Goal: Task Accomplishment & Management: Complete application form

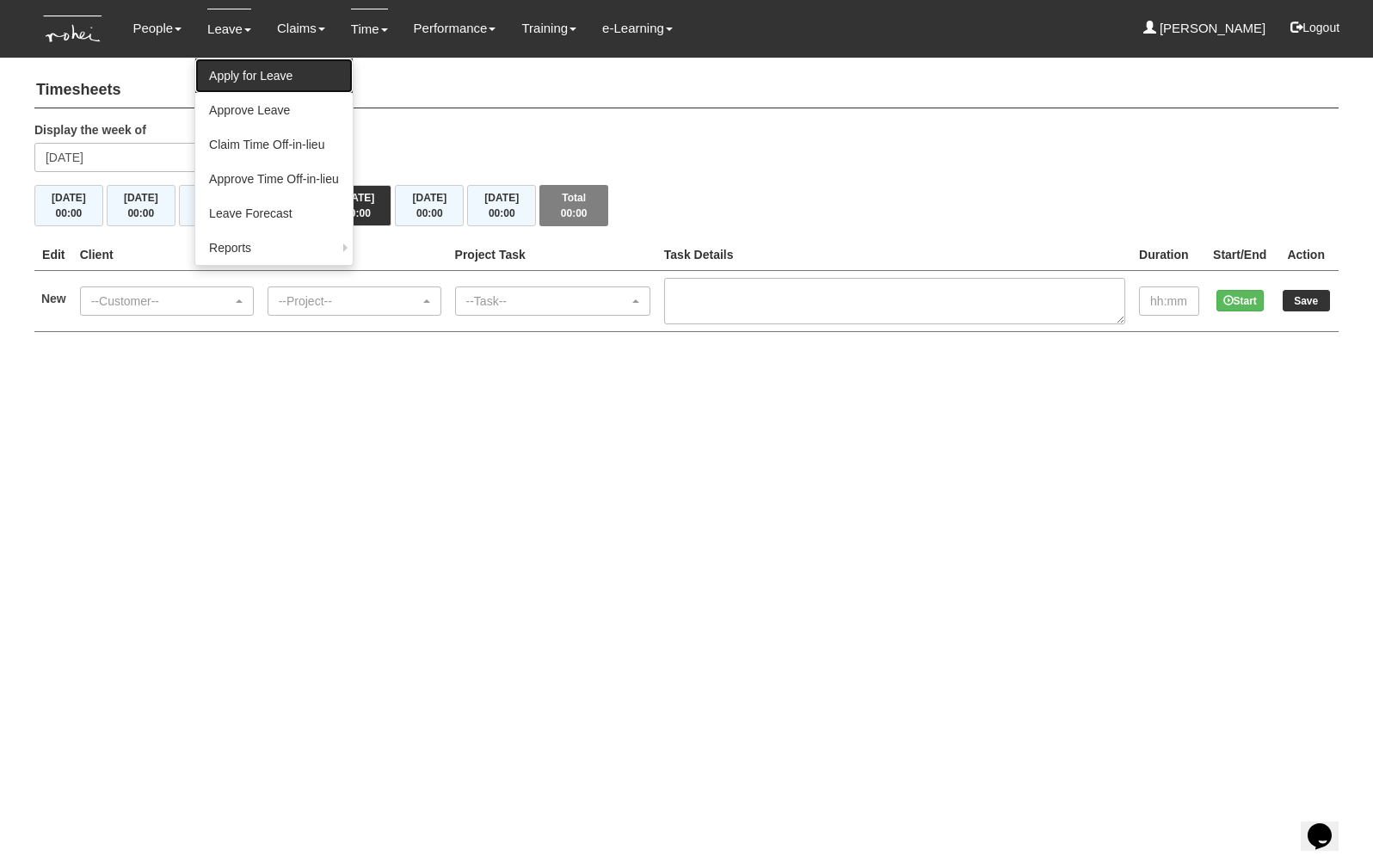
click at [267, 83] on link "Apply for Leave" at bounding box center [274, 75] width 157 height 34
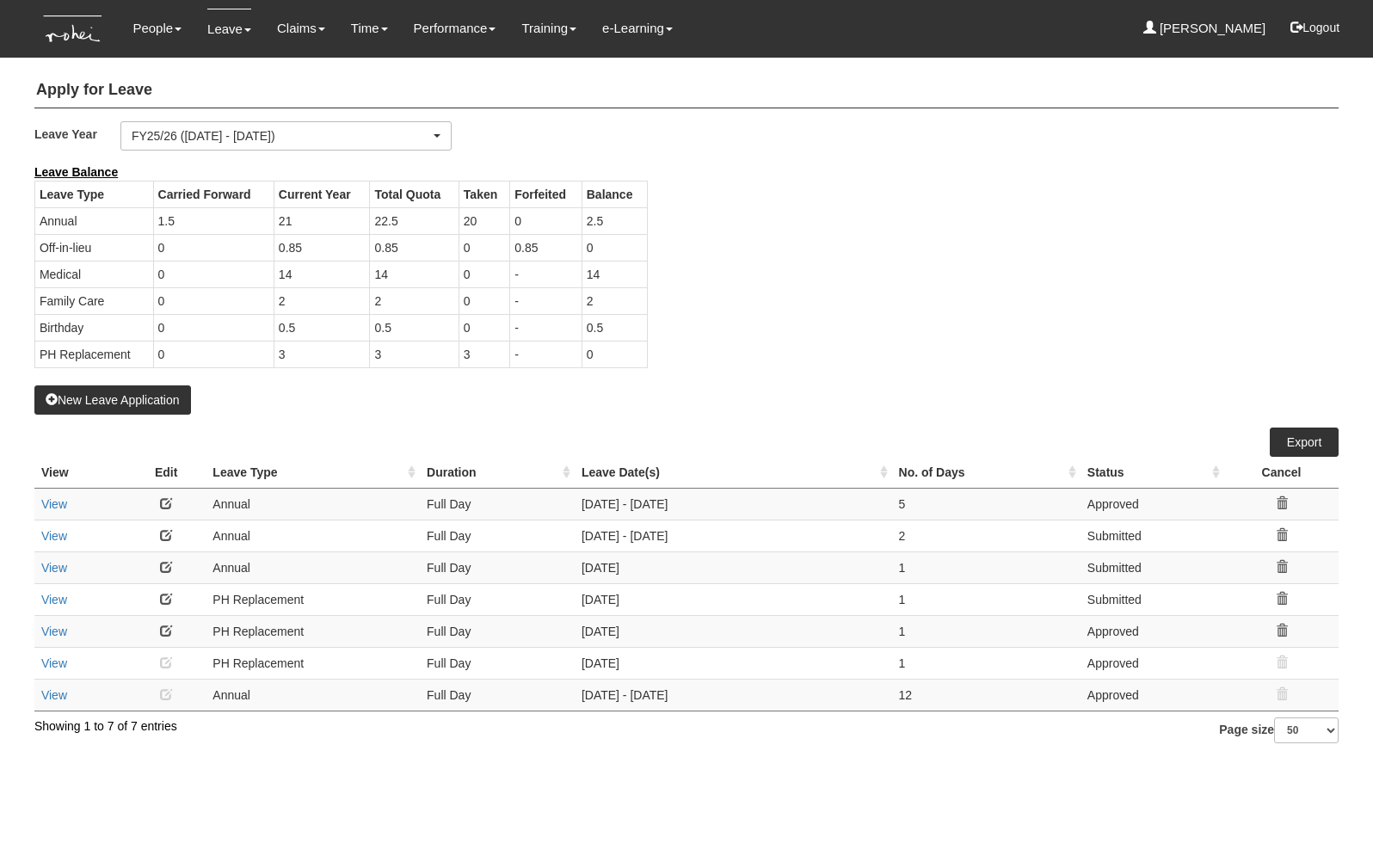
select select "50"
drag, startPoint x: 727, startPoint y: 529, endPoint x: 526, endPoint y: 529, distance: 201.0
click at [526, 530] on tr "View Annual Full Day [DATE] - [DATE] 2 Submitted" at bounding box center [686, 535] width 1304 height 31
click at [165, 532] on link at bounding box center [165, 534] width 12 height 12
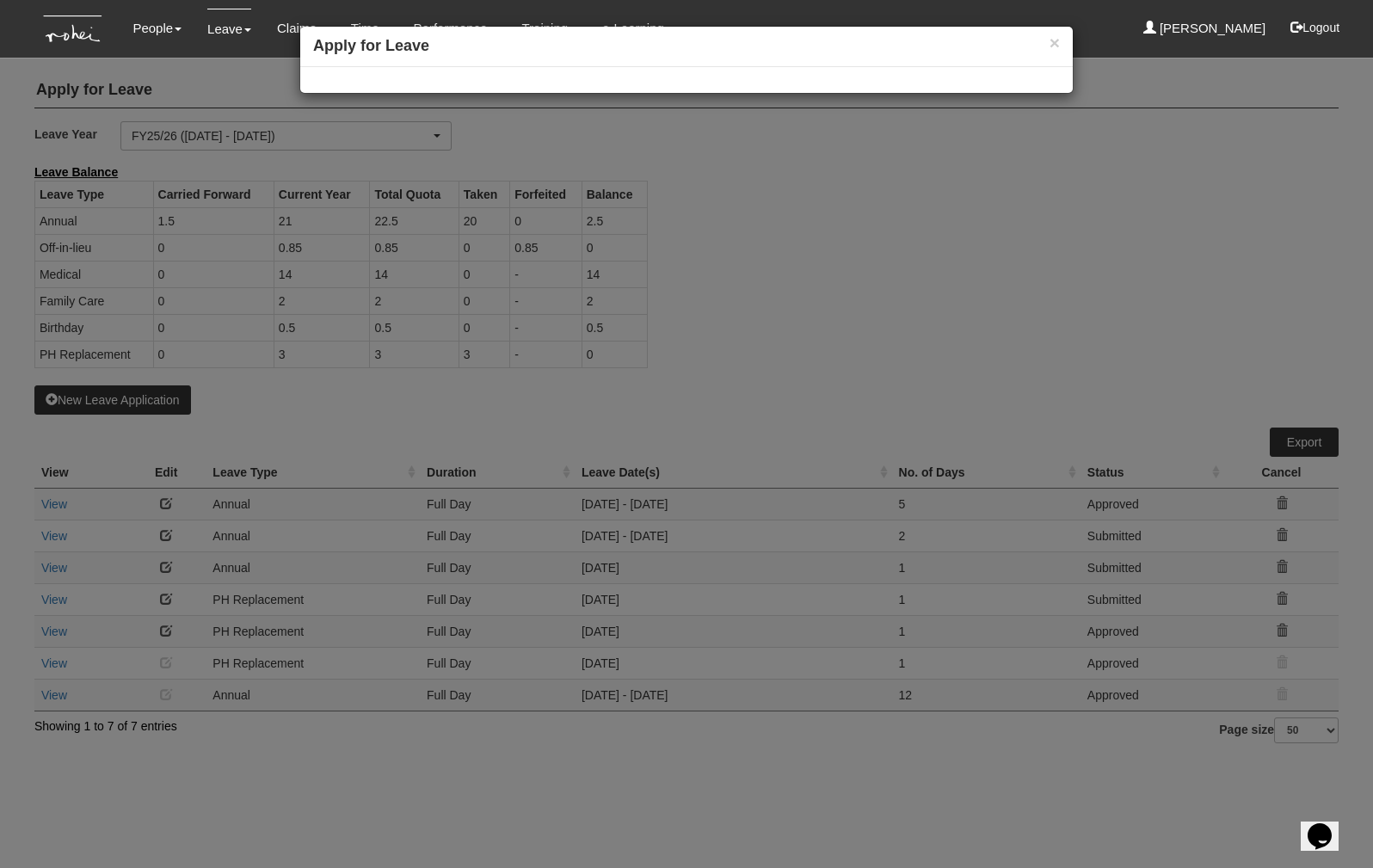
select select
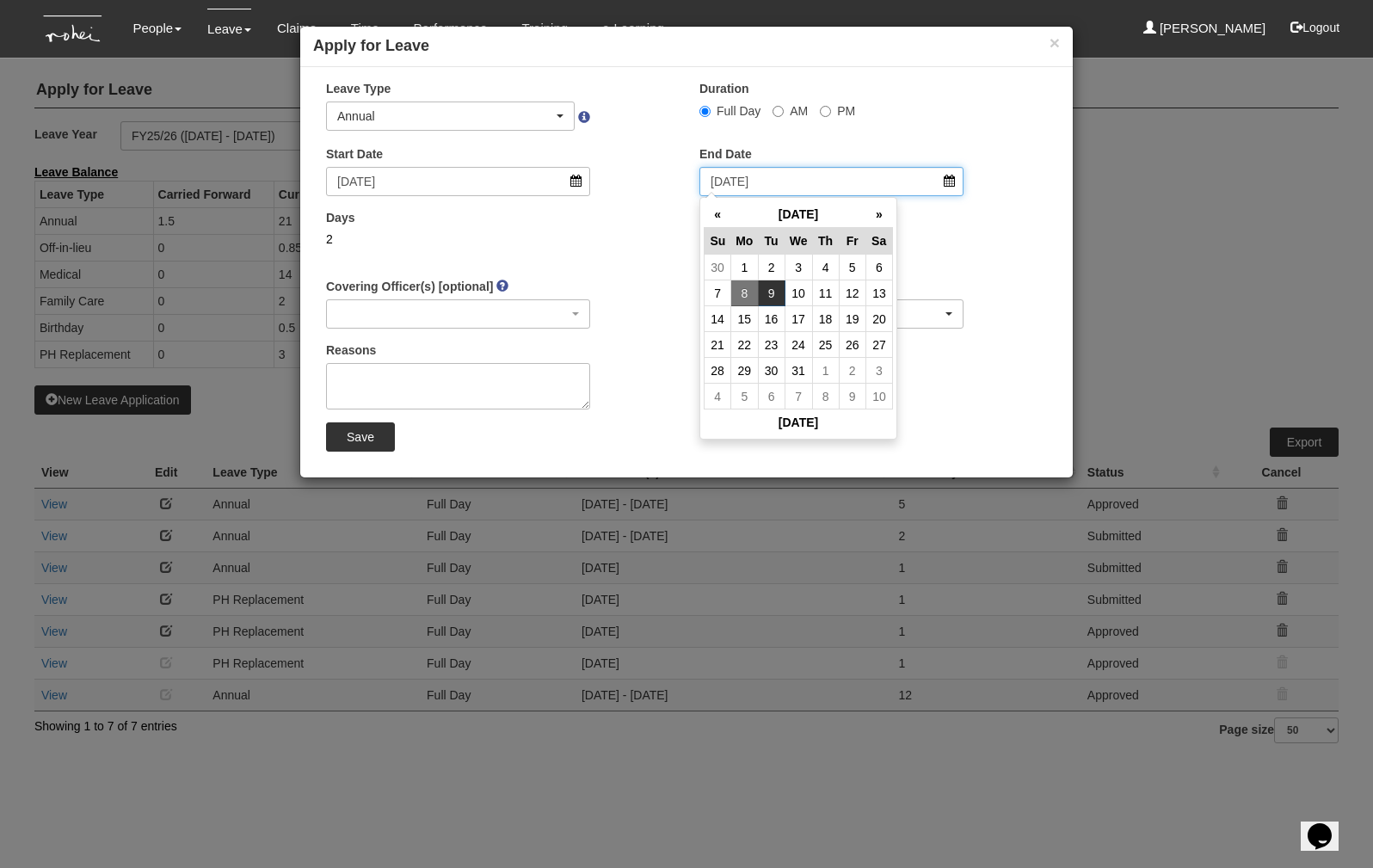
click at [748, 178] on input "[DATE]" at bounding box center [831, 181] width 264 height 30
click at [799, 296] on td "10" at bounding box center [798, 293] width 28 height 26
type input "[DATE]"
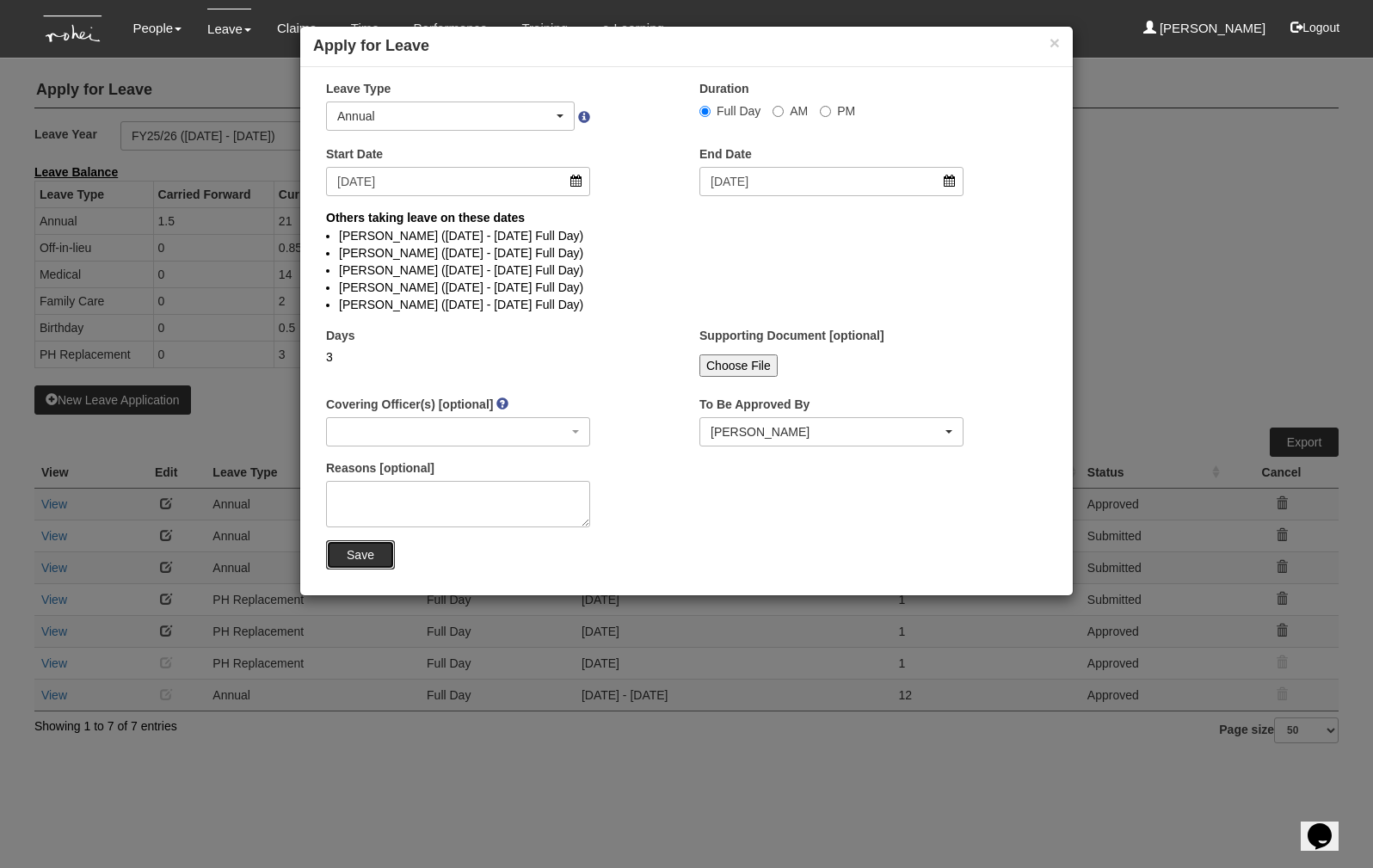
click at [372, 549] on input "Save" at bounding box center [361, 555] width 68 height 30
select select
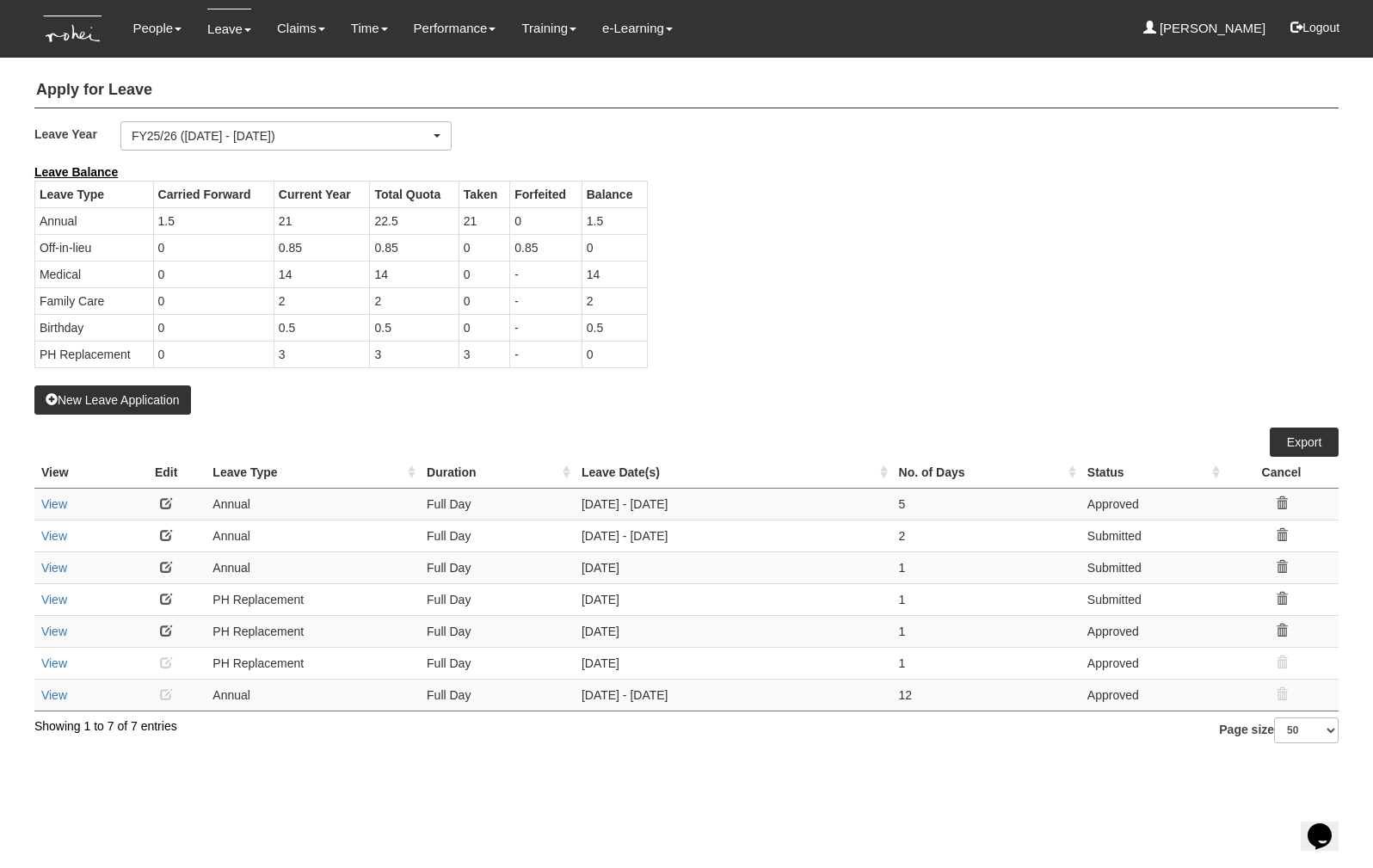
select select "50"
drag, startPoint x: 644, startPoint y: 567, endPoint x: 541, endPoint y: 567, distance: 103.0
click at [541, 567] on tr "View Annual Full Day [DATE] 1 Submitted" at bounding box center [686, 567] width 1304 height 31
drag, startPoint x: 656, startPoint y: 593, endPoint x: 521, endPoint y: 520, distance: 153.5
click at [521, 520] on tbody "View Annual Full Day [DATE] - [DATE] 5 Approved" at bounding box center [686, 599] width 1304 height 223
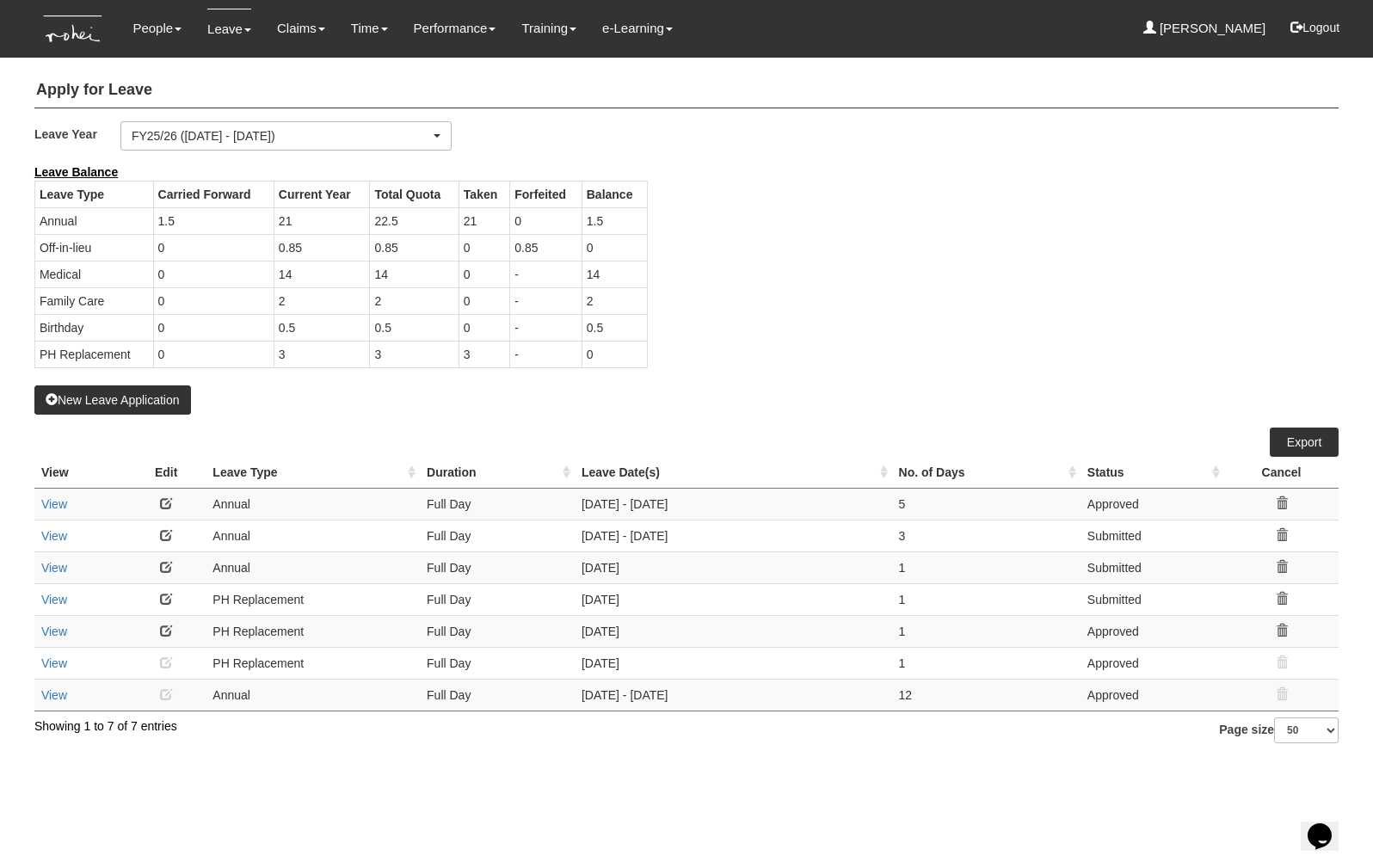
click at [926, 602] on td "1" at bounding box center [987, 599] width 189 height 31
drag, startPoint x: 926, startPoint y: 602, endPoint x: 611, endPoint y: 590, distance: 315.2
click at [611, 590] on tr "View PH Replacement Full Day [DATE] 1 Submitted" at bounding box center [686, 599] width 1304 height 31
click at [618, 630] on td "[DATE]" at bounding box center [732, 630] width 317 height 31
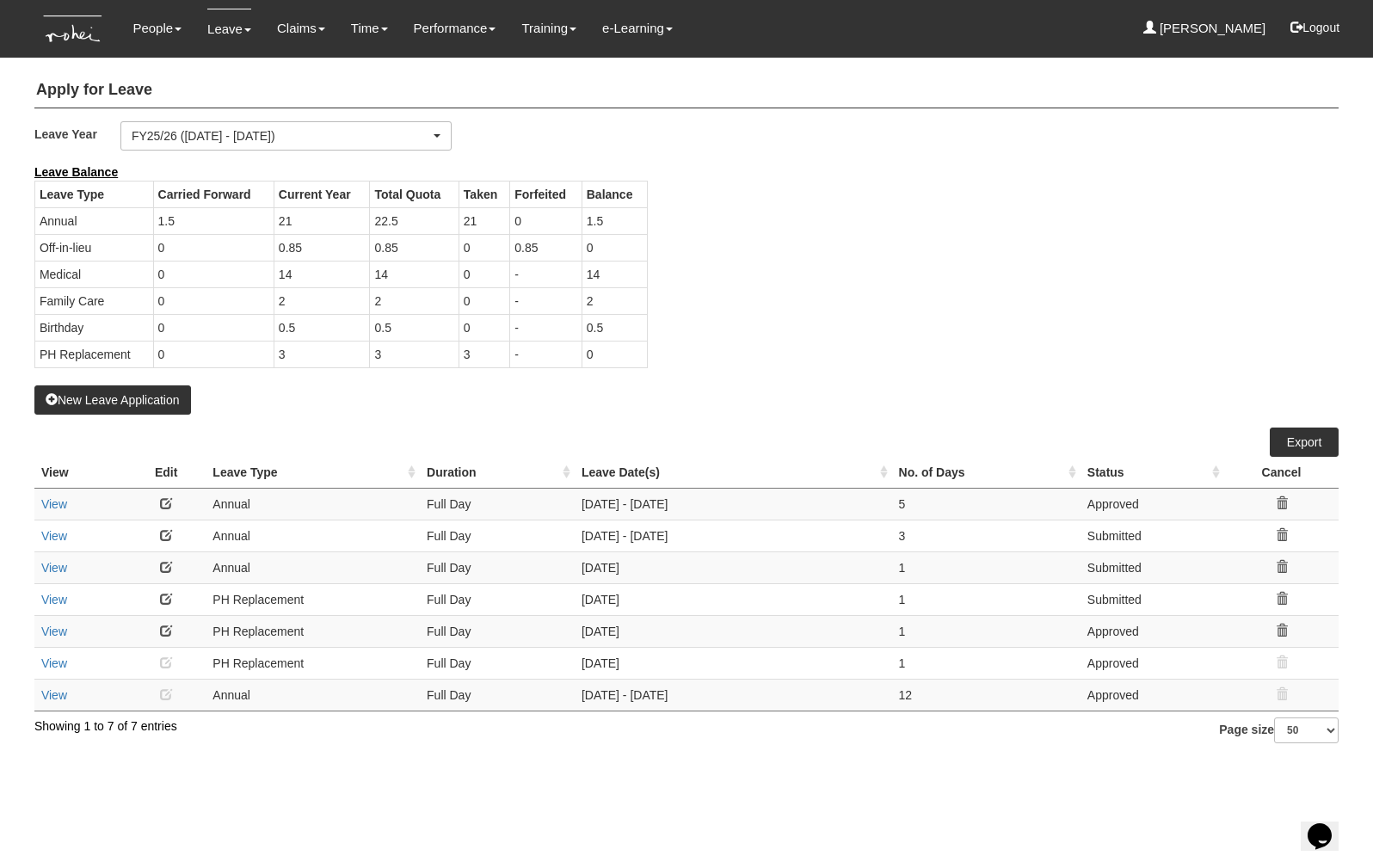
click at [618, 630] on td "[DATE]" at bounding box center [732, 630] width 317 height 31
click at [617, 631] on td "[DATE]" at bounding box center [732, 630] width 317 height 31
click at [132, 404] on button "New Leave Application" at bounding box center [112, 400] width 156 height 30
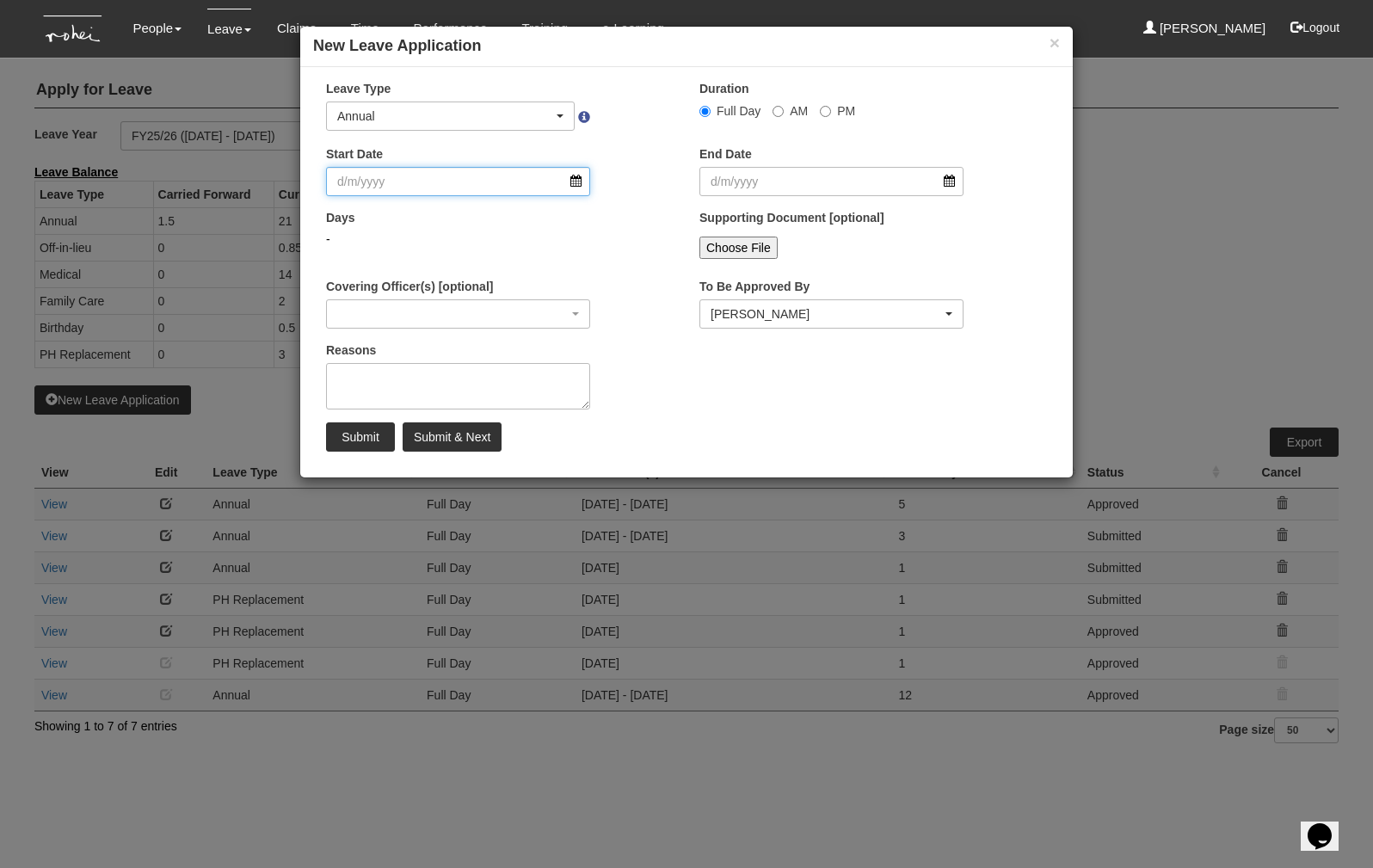
click at [488, 181] on input "Start Date" at bounding box center [459, 181] width 264 height 30
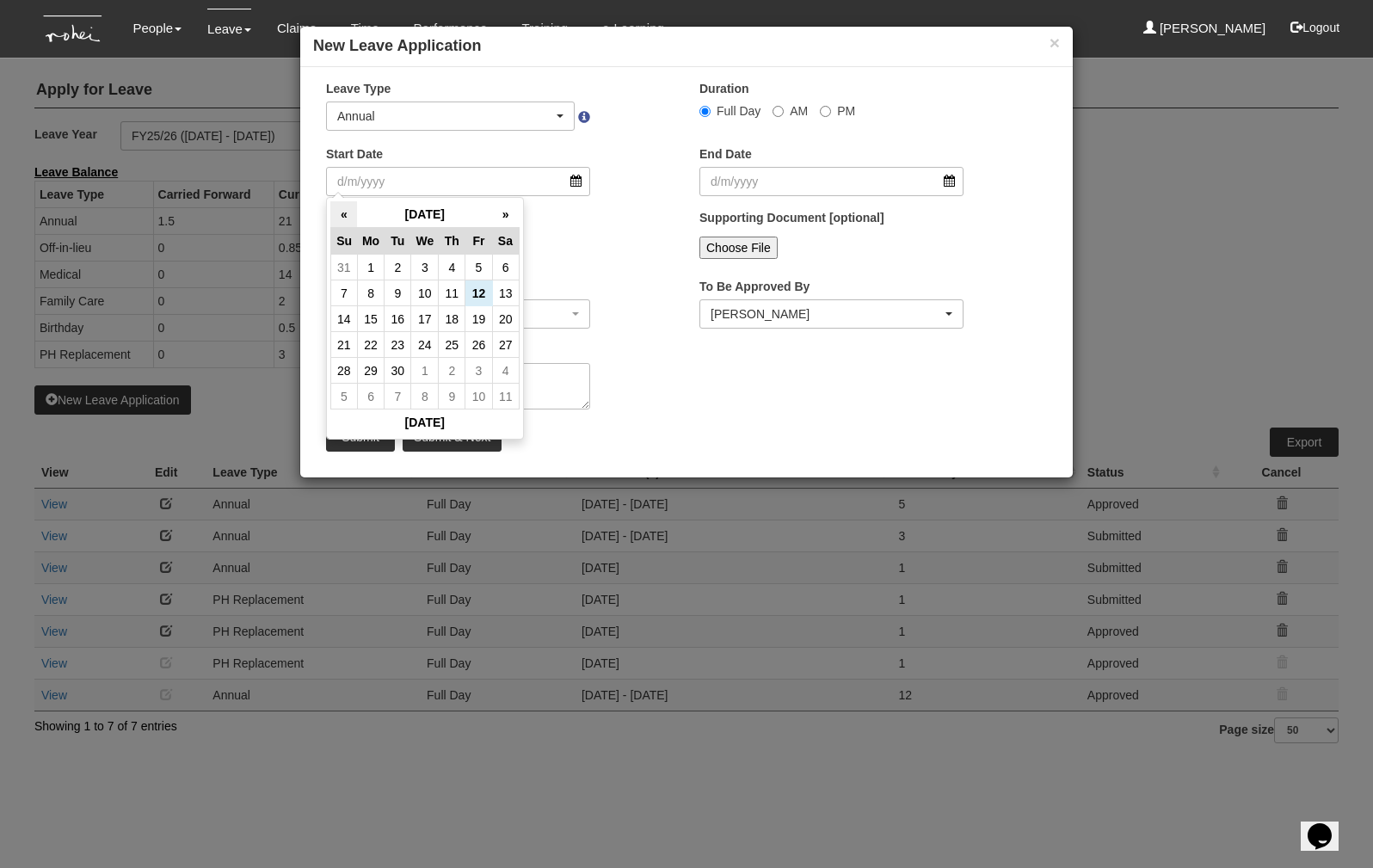
click at [337, 212] on th "«" at bounding box center [343, 214] width 27 height 27
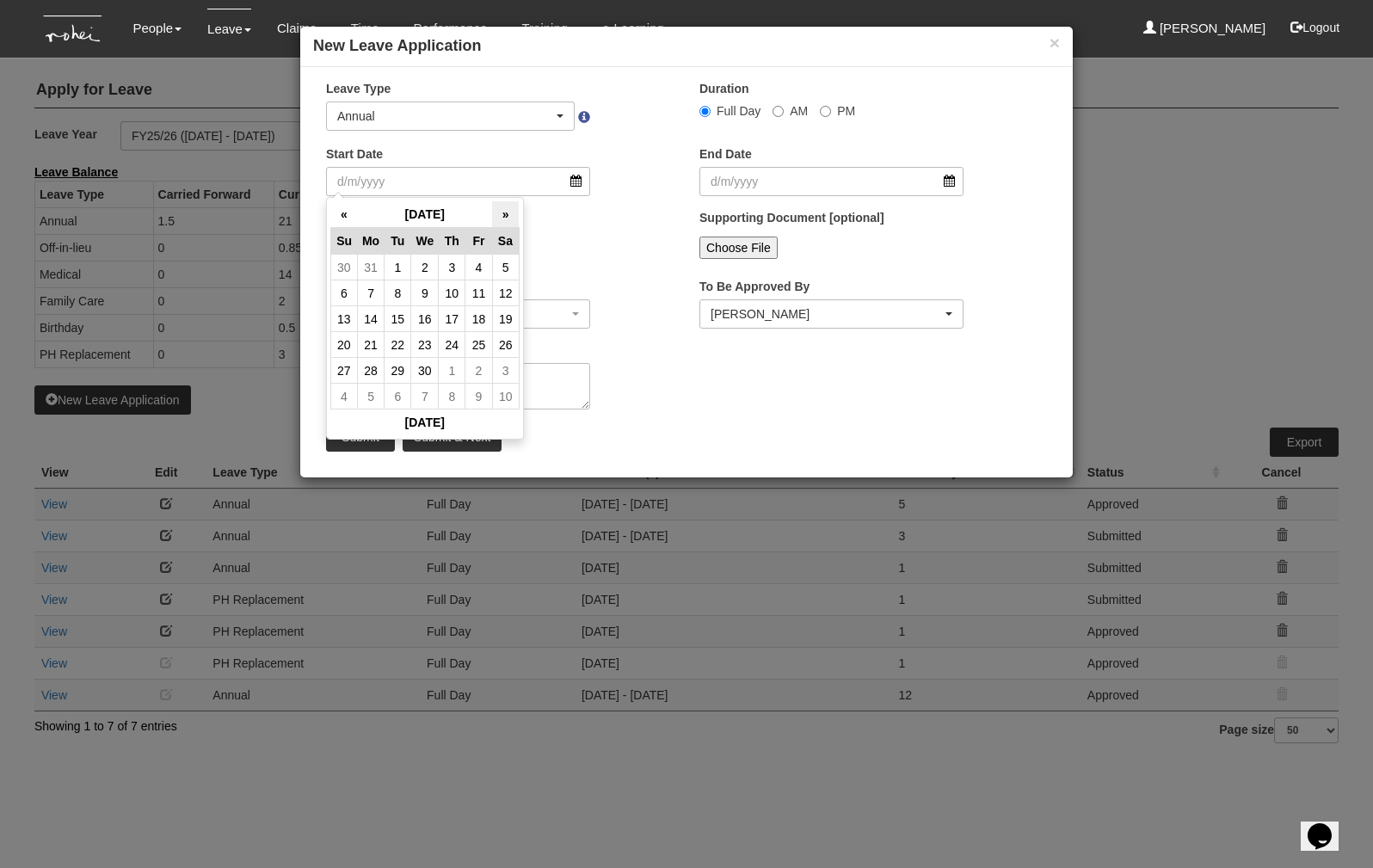
click at [511, 220] on th "»" at bounding box center [505, 214] width 27 height 27
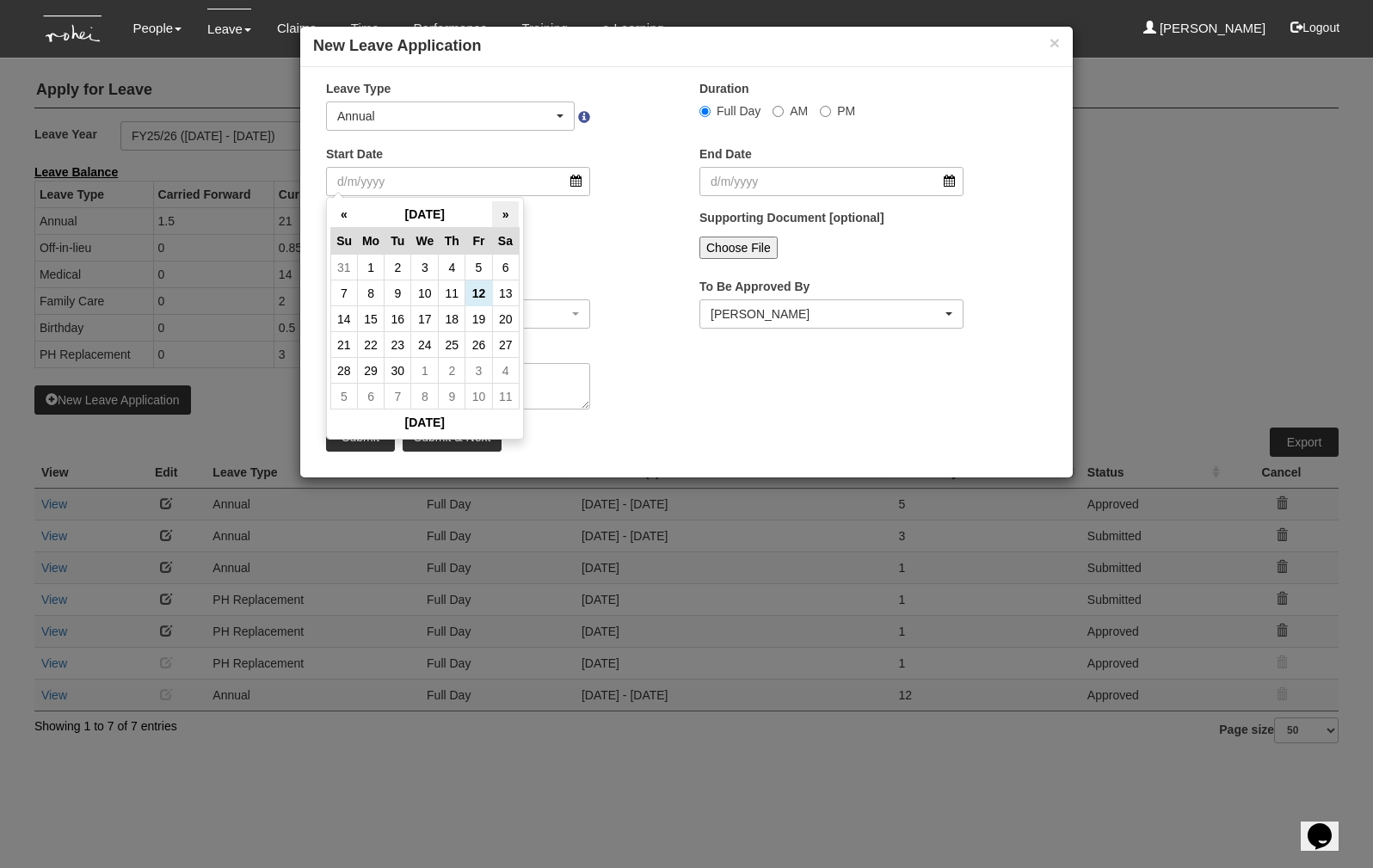
click at [511, 221] on th "»" at bounding box center [505, 214] width 27 height 27
click at [504, 210] on th "»" at bounding box center [505, 214] width 27 height 27
click at [483, 272] on td "5" at bounding box center [478, 267] width 27 height 26
type input "[DATE]"
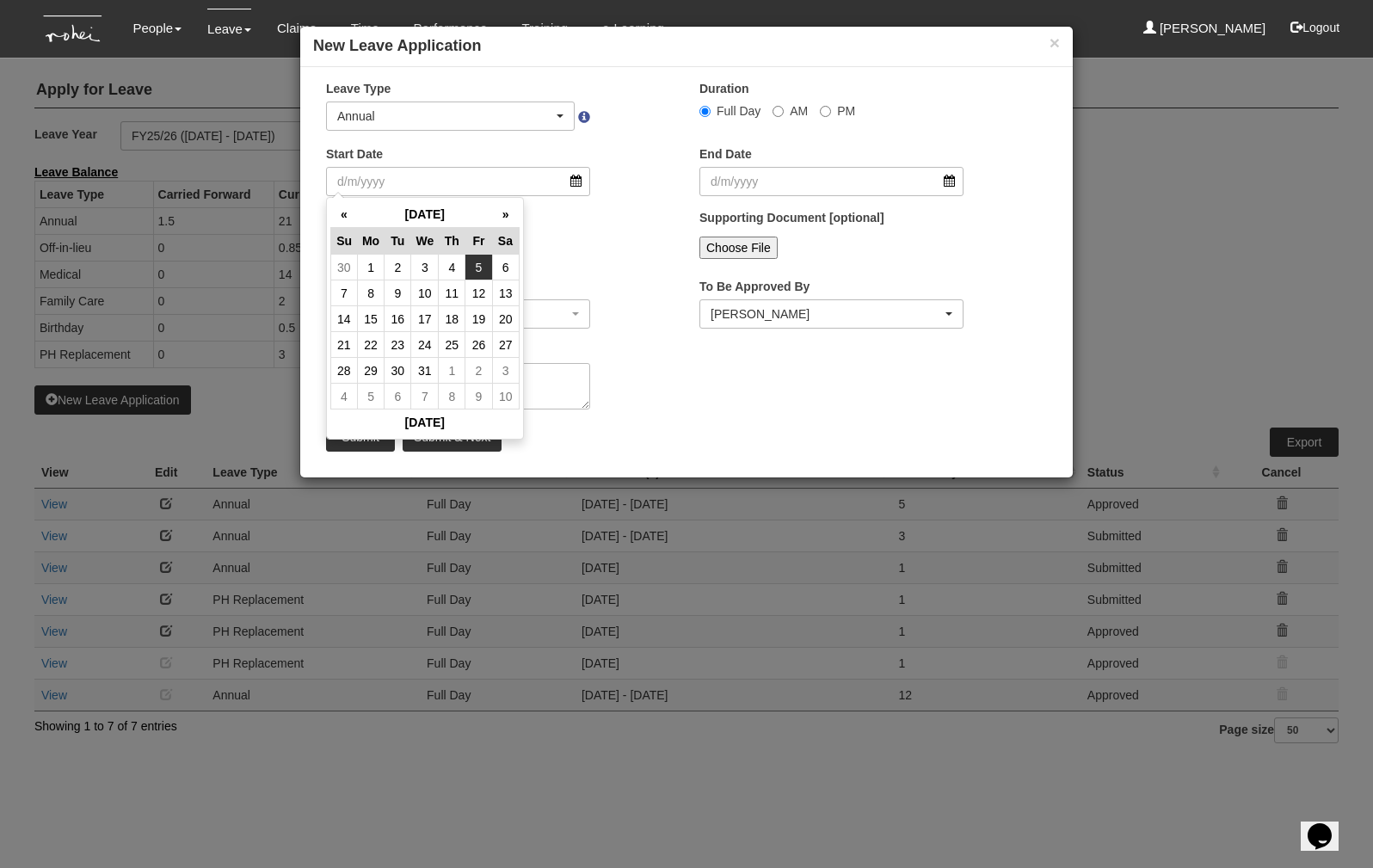
type input "[DATE]"
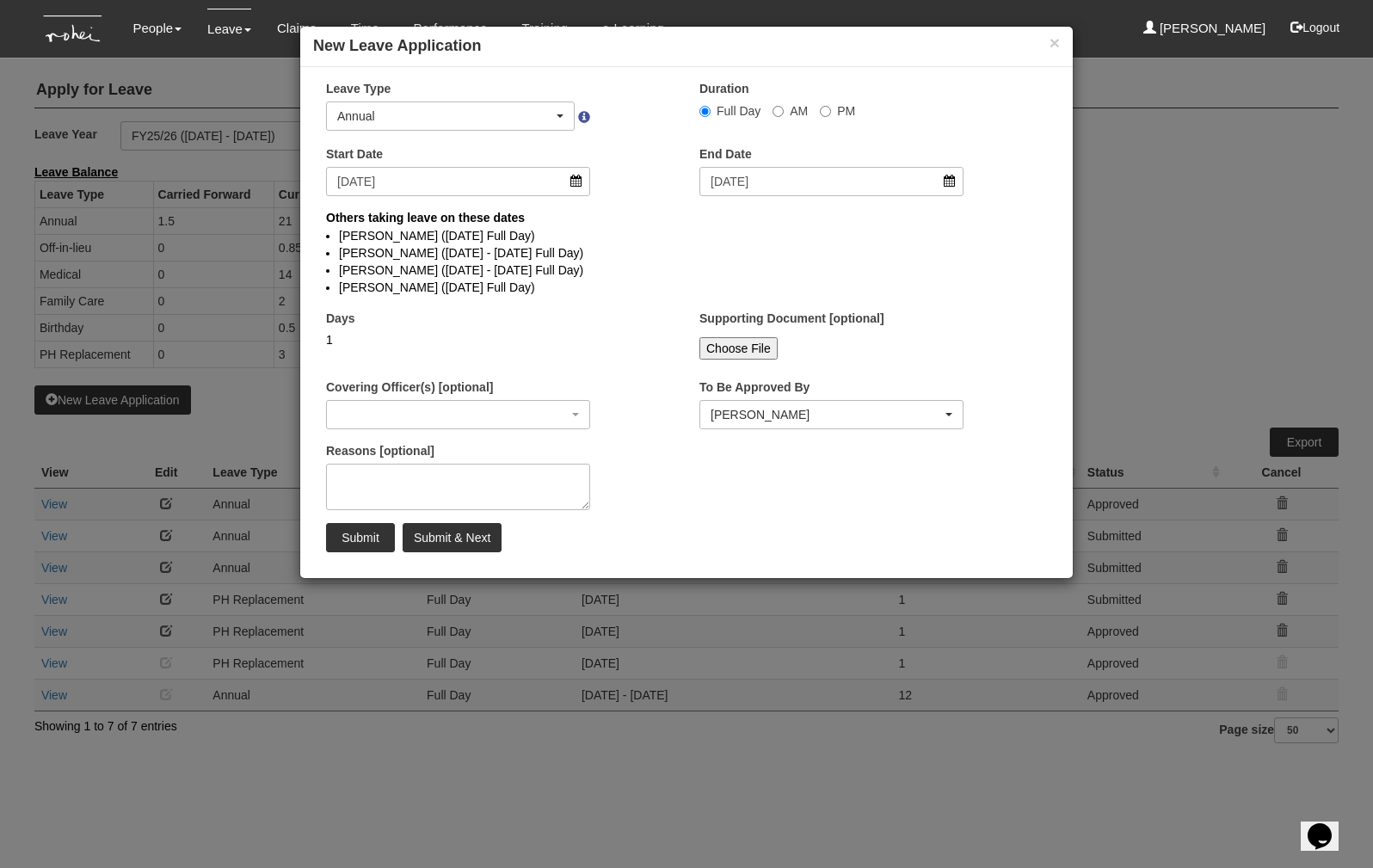
select select
click at [823, 111] on input "PM" at bounding box center [826, 111] width 11 height 11
radio input "true"
click at [456, 117] on div "Annual" at bounding box center [446, 116] width 216 height 18
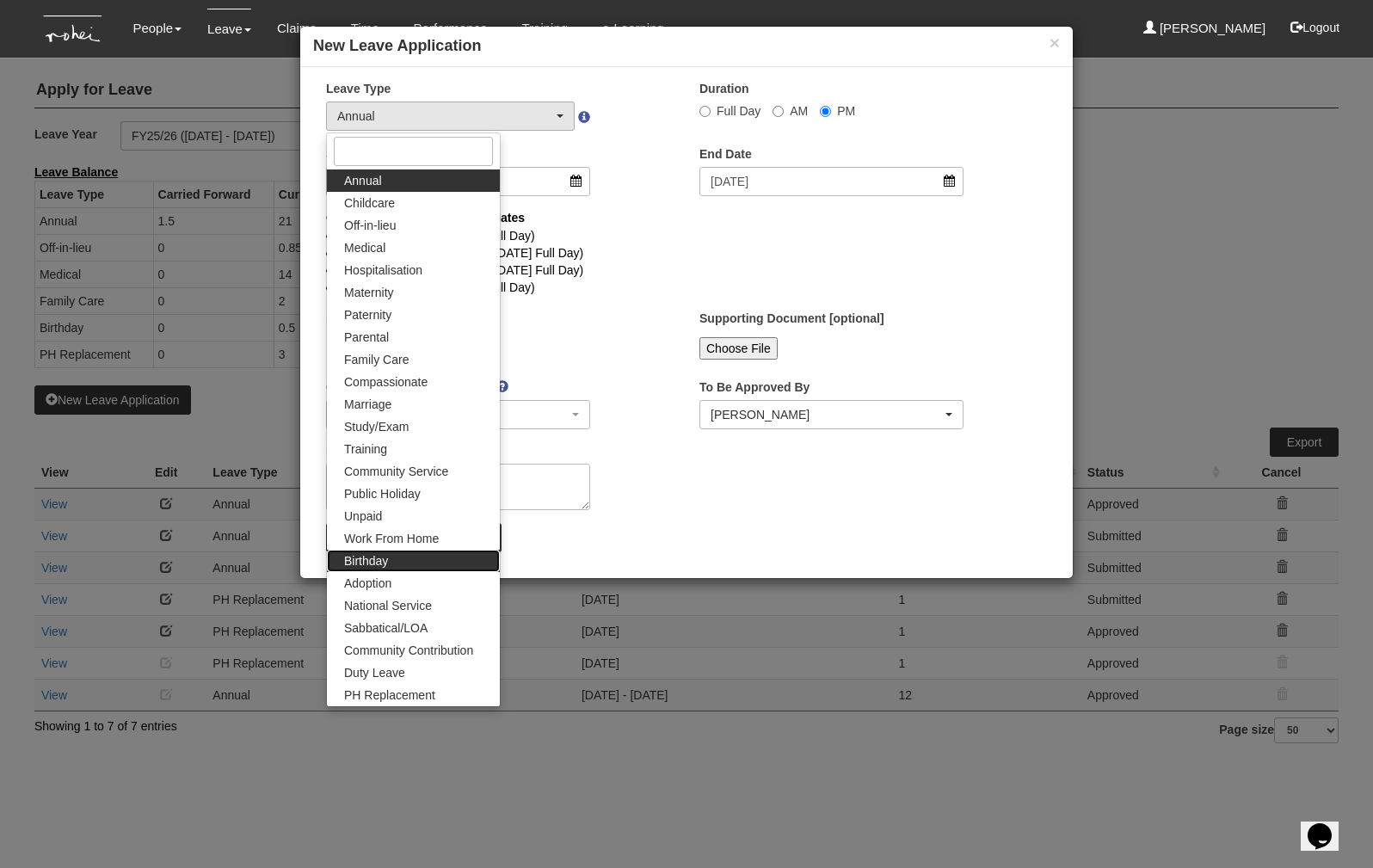
click at [387, 553] on link "Birthday" at bounding box center [413, 561] width 173 height 22
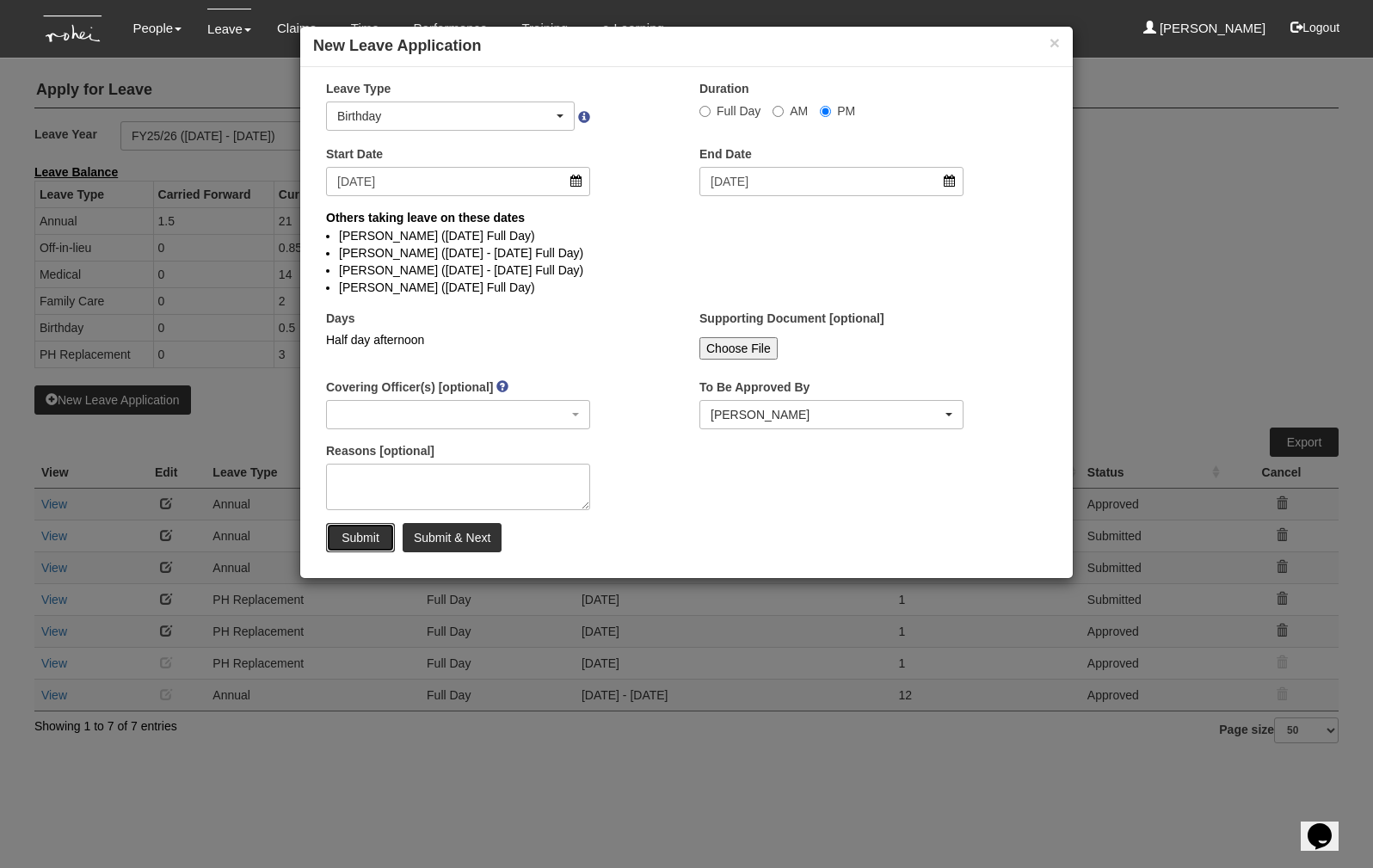
click at [374, 539] on input "Submit" at bounding box center [361, 538] width 68 height 30
select select "1"
radio input "true"
select select
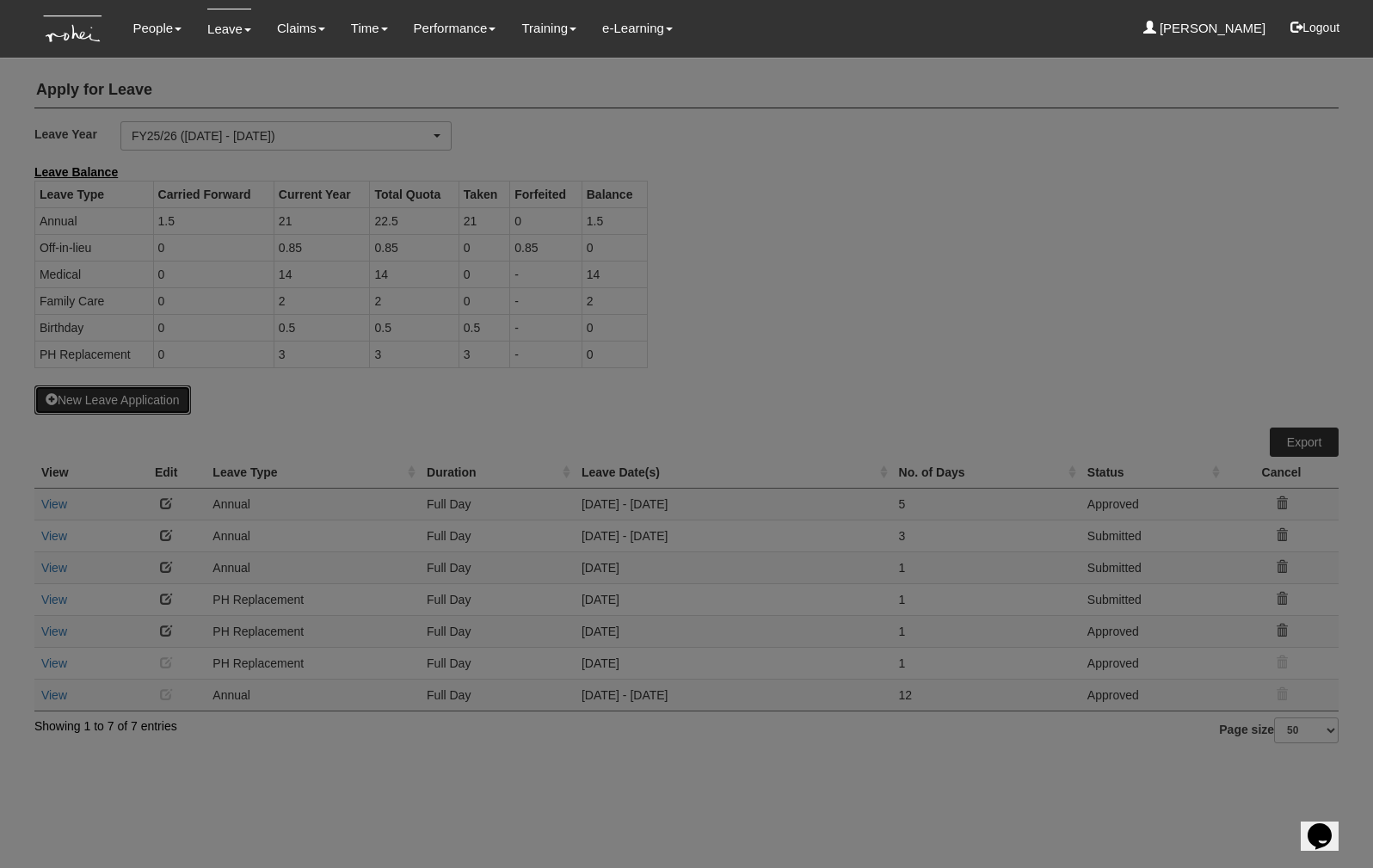
select select "50"
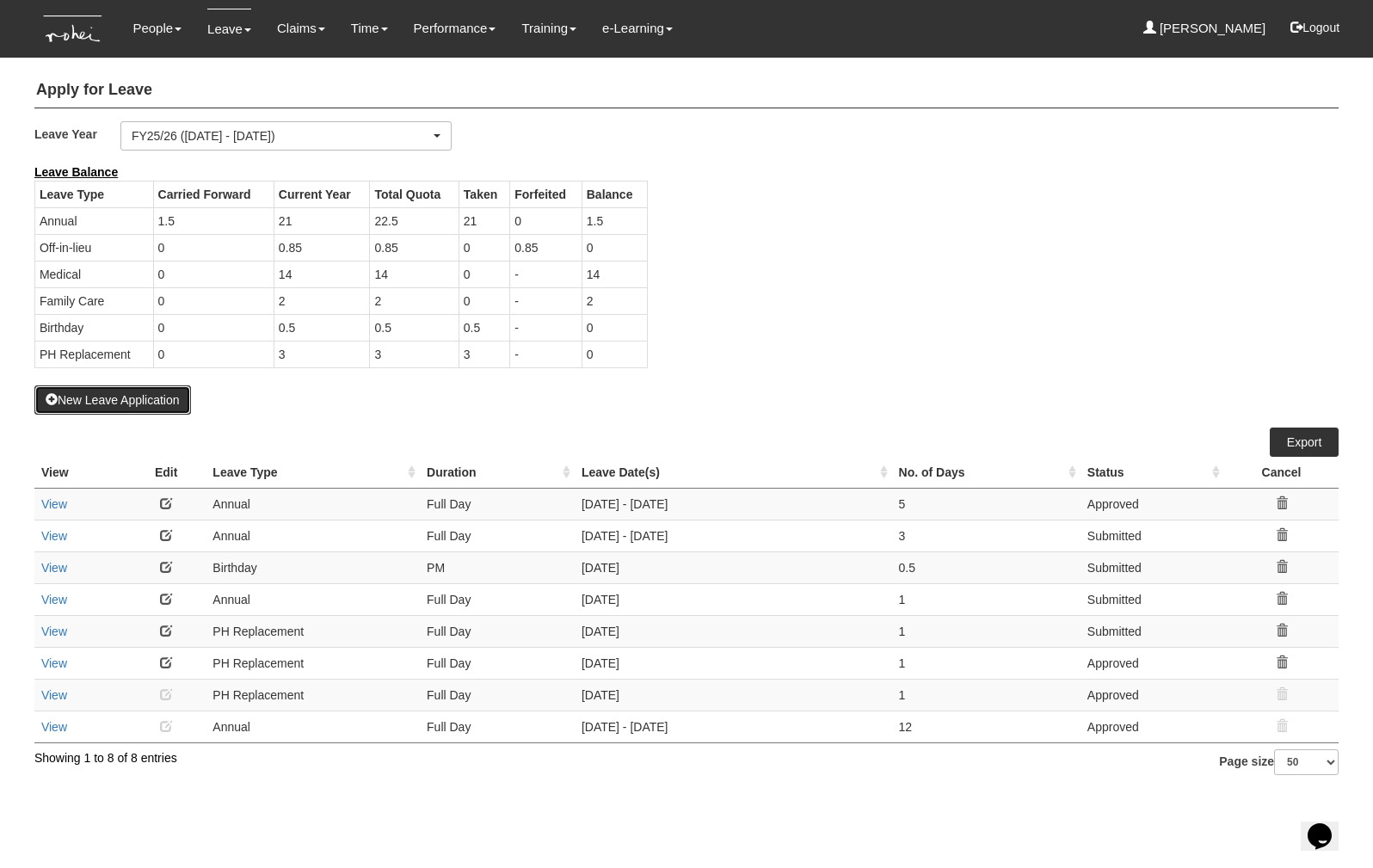
click at [154, 402] on button "New Leave Application" at bounding box center [112, 400] width 156 height 30
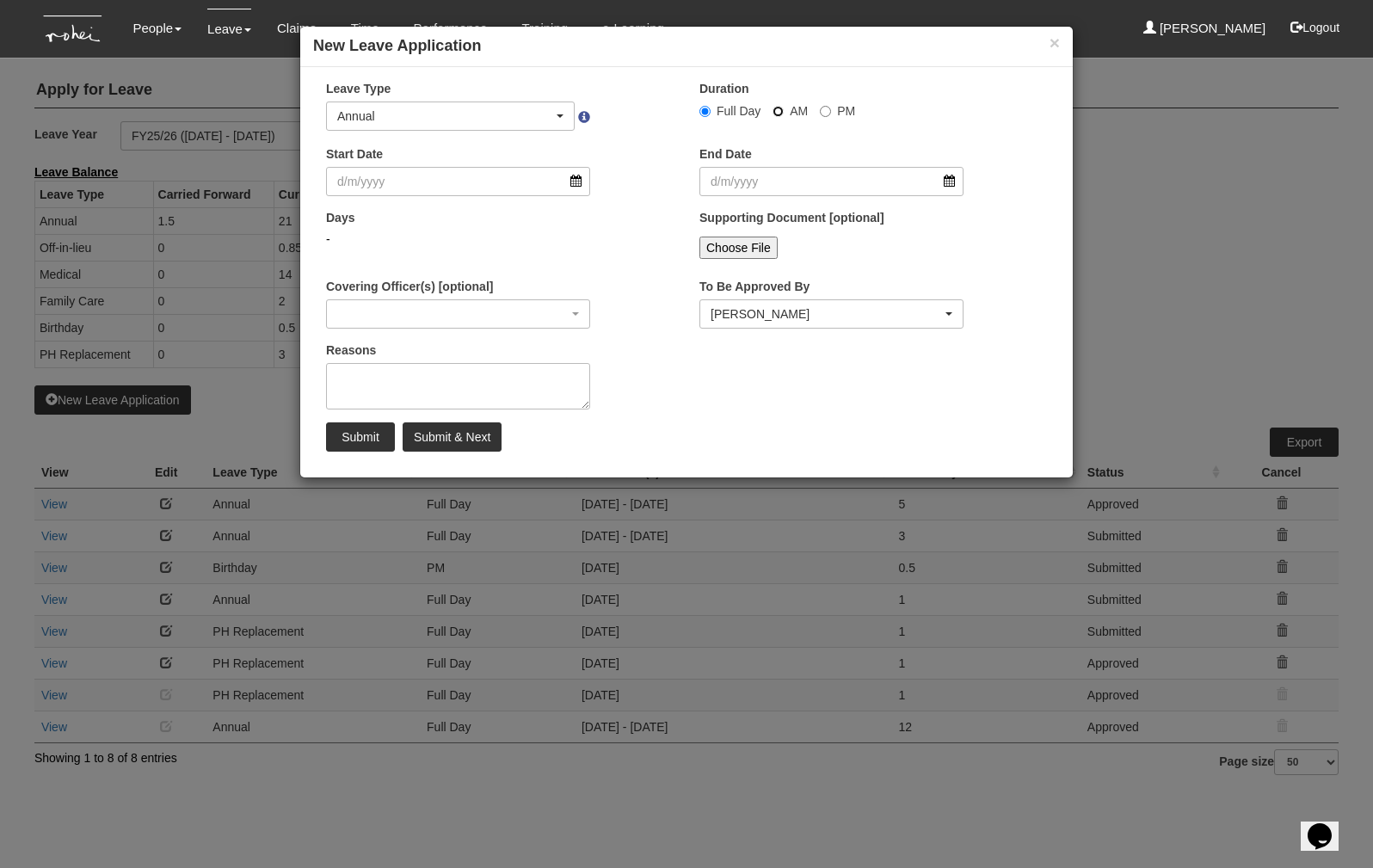
click at [782, 112] on input "AM" at bounding box center [778, 111] width 11 height 11
radio input "true"
click at [482, 189] on input "Start Date" at bounding box center [459, 181] width 264 height 30
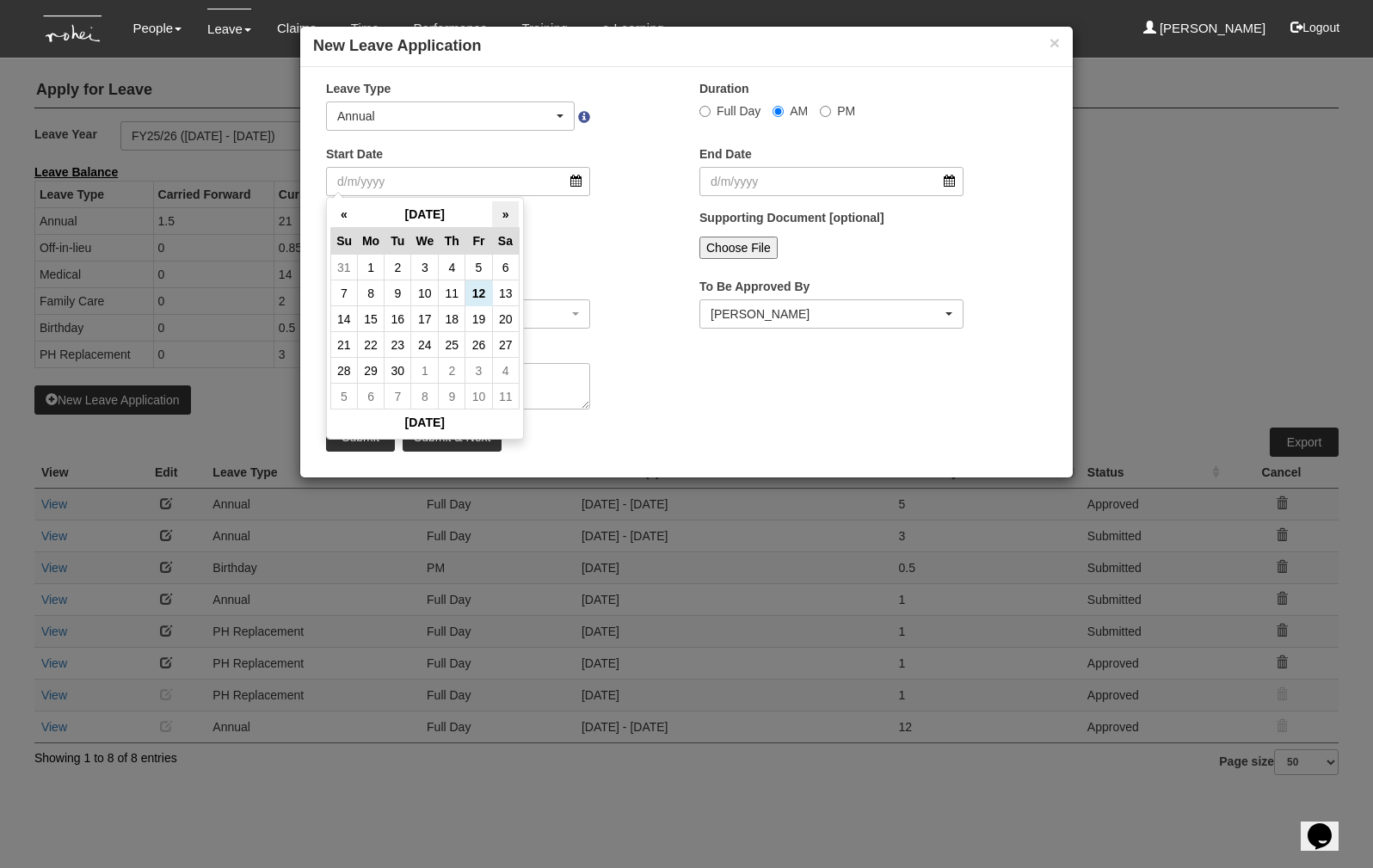
click at [509, 218] on th "»" at bounding box center [505, 214] width 27 height 27
click at [509, 219] on th "»" at bounding box center [505, 214] width 27 height 27
click at [481, 265] on td "5" at bounding box center [478, 267] width 27 height 26
type input "[DATE]"
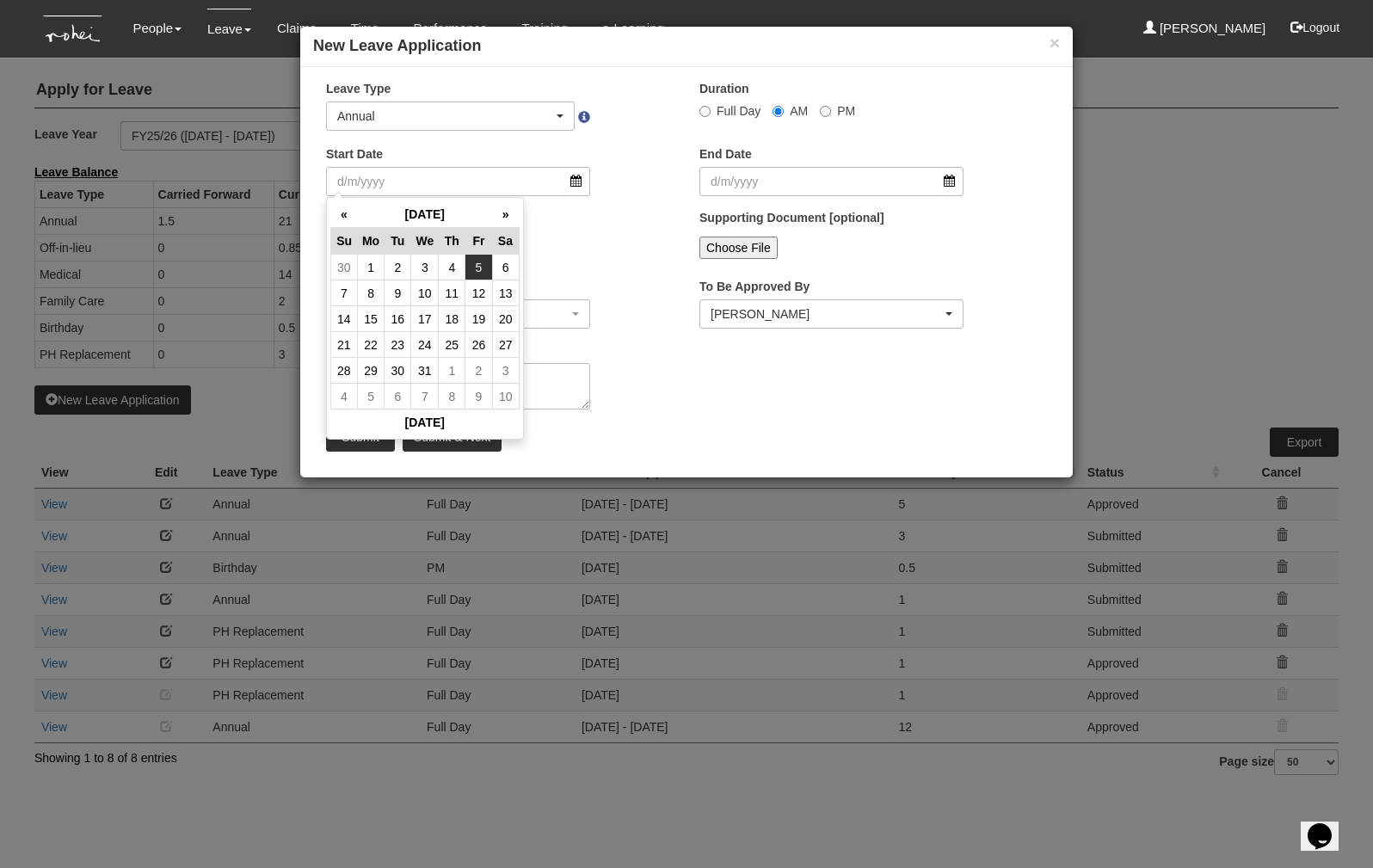
type input "[DATE]"
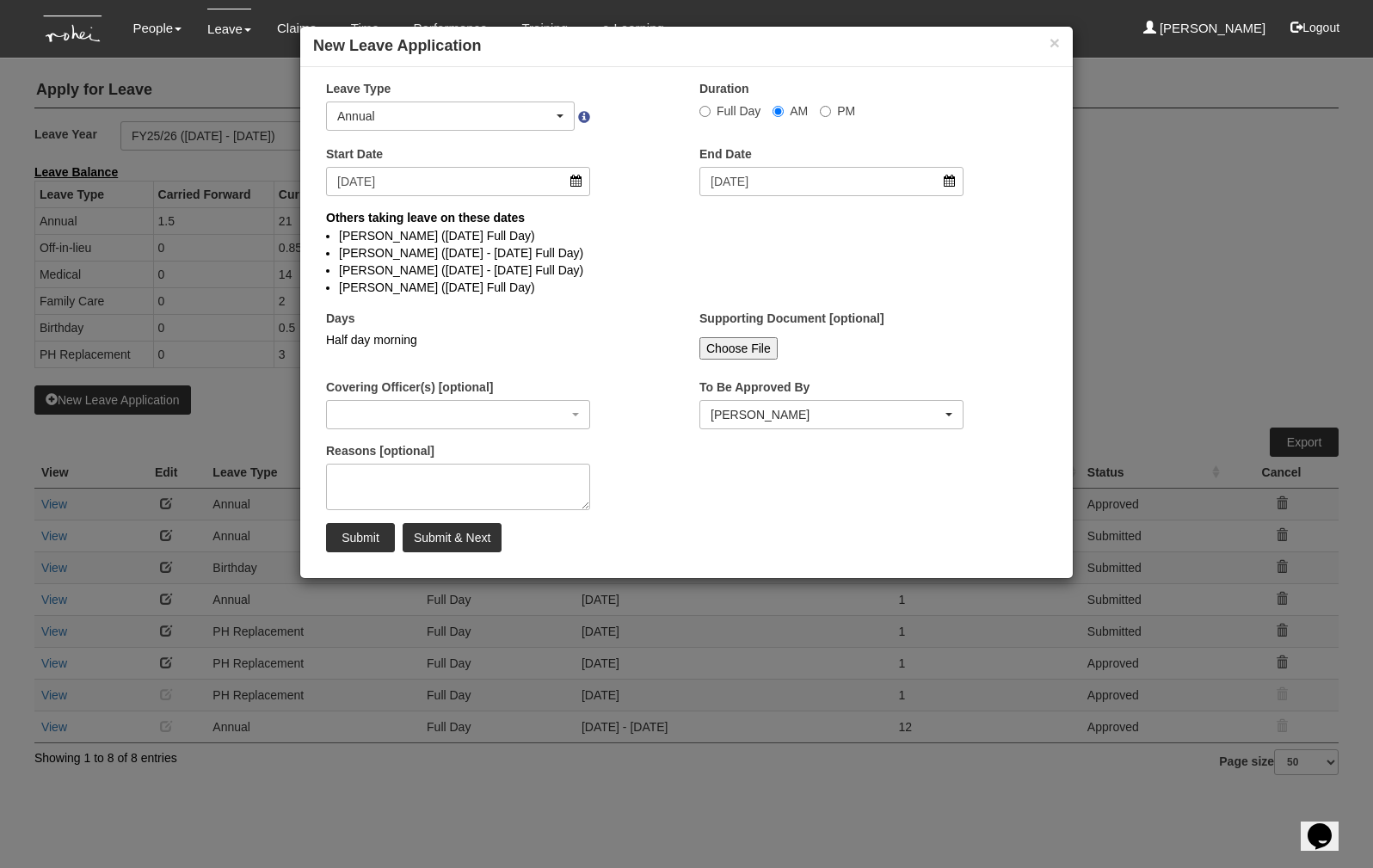
select select
click at [372, 531] on input "Submit" at bounding box center [361, 538] width 68 height 30
radio input "true"
select select
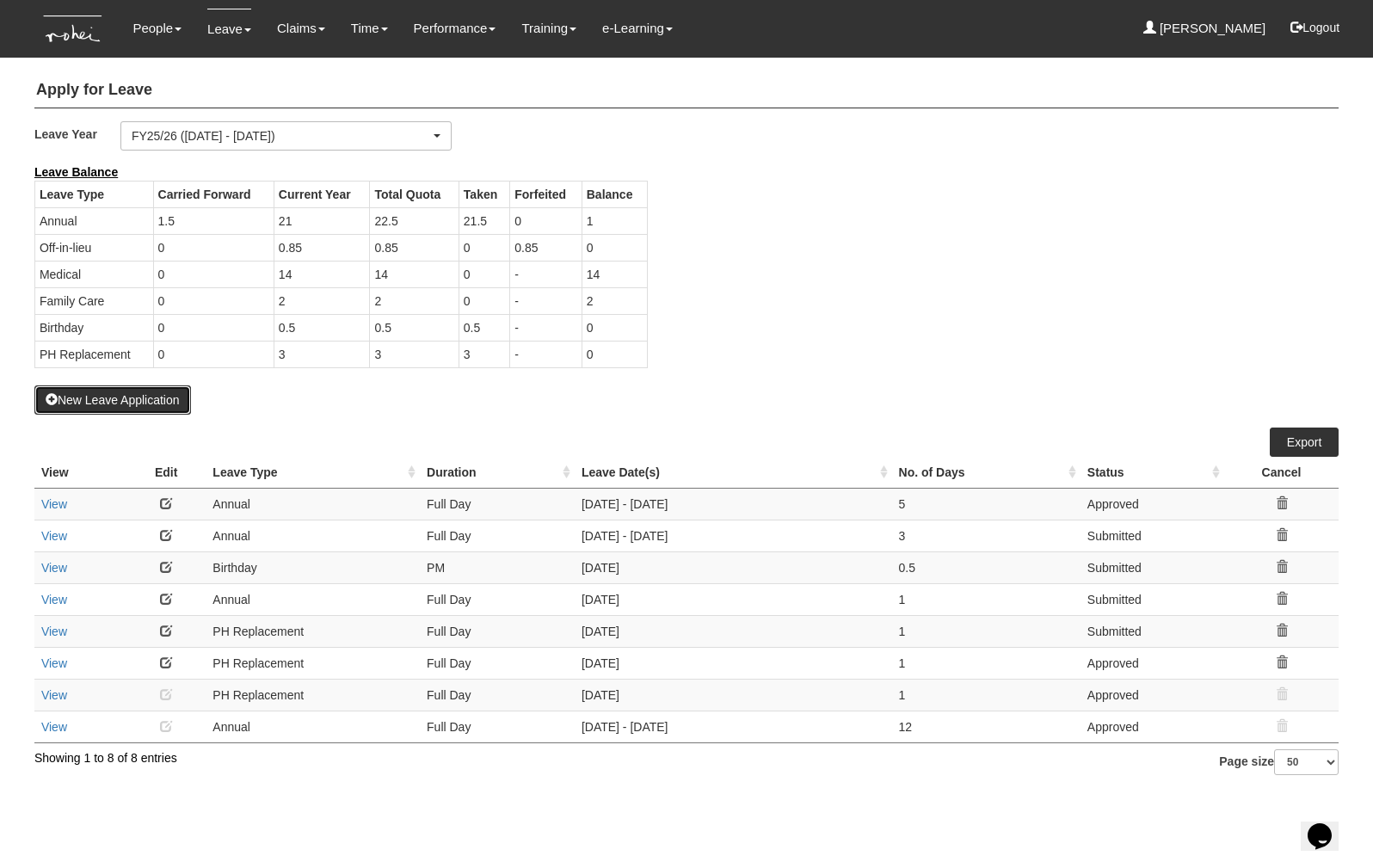
select select "50"
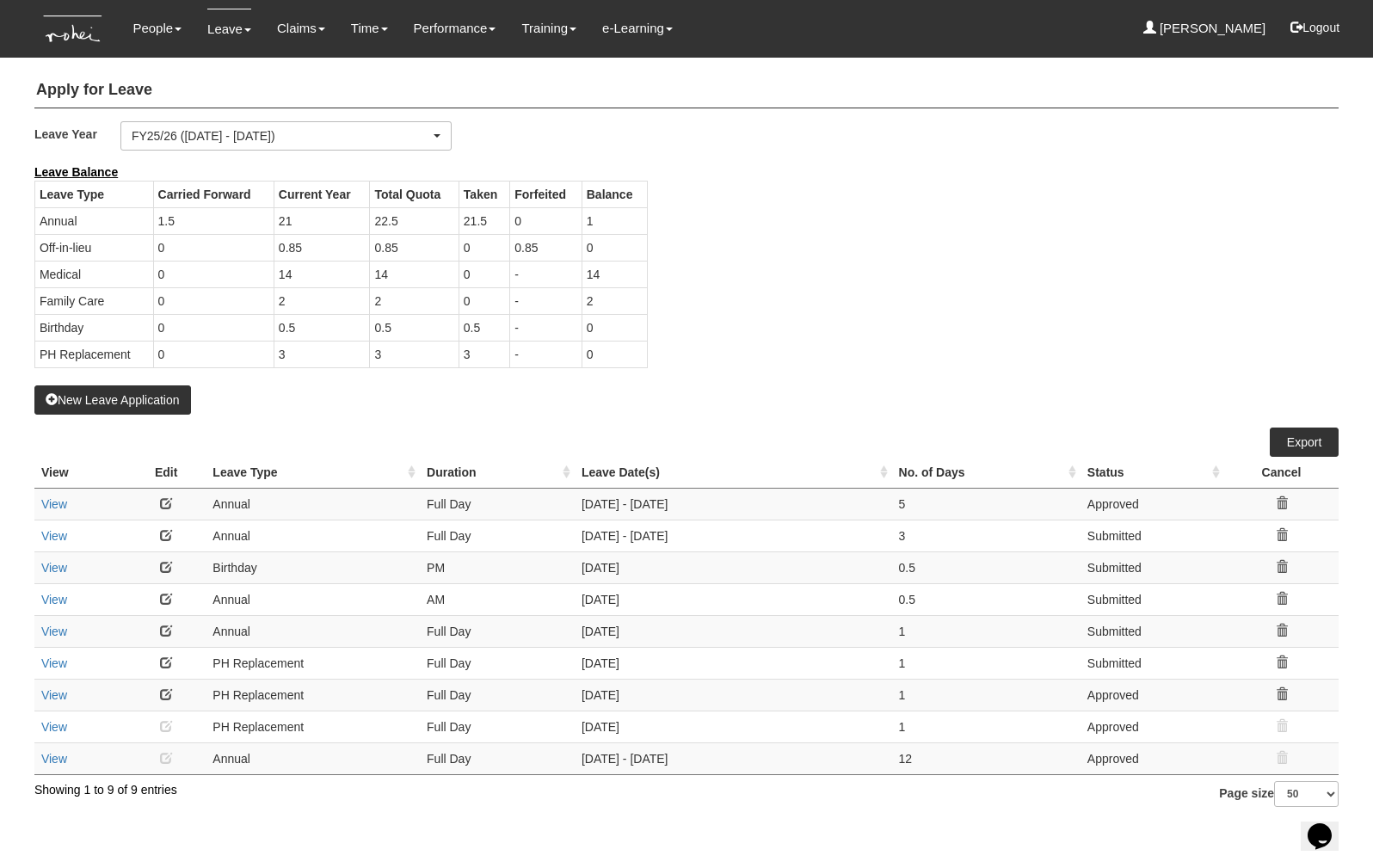
click at [601, 662] on td "[DATE]" at bounding box center [732, 663] width 317 height 31
click at [167, 691] on link at bounding box center [165, 693] width 12 height 12
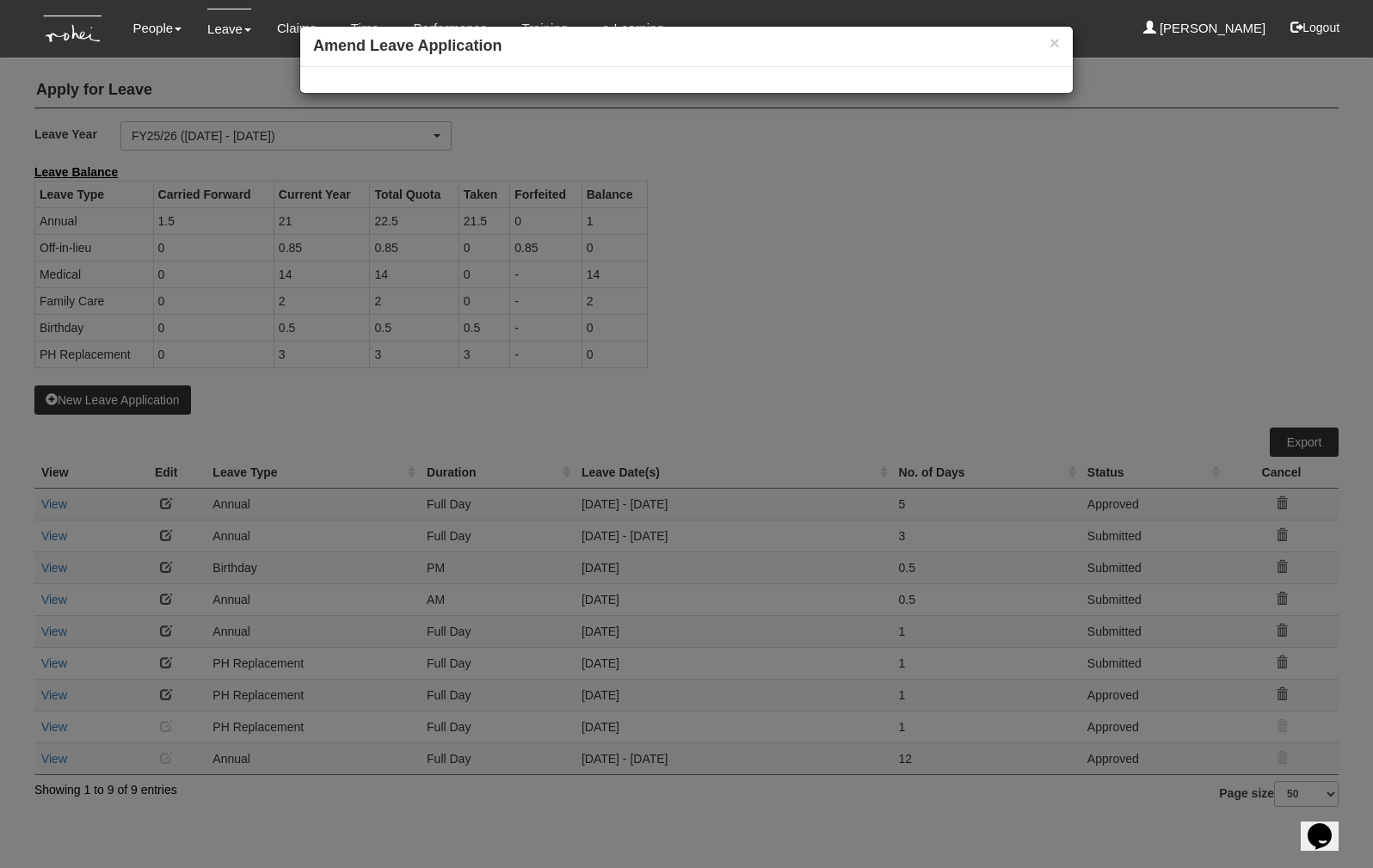
select select
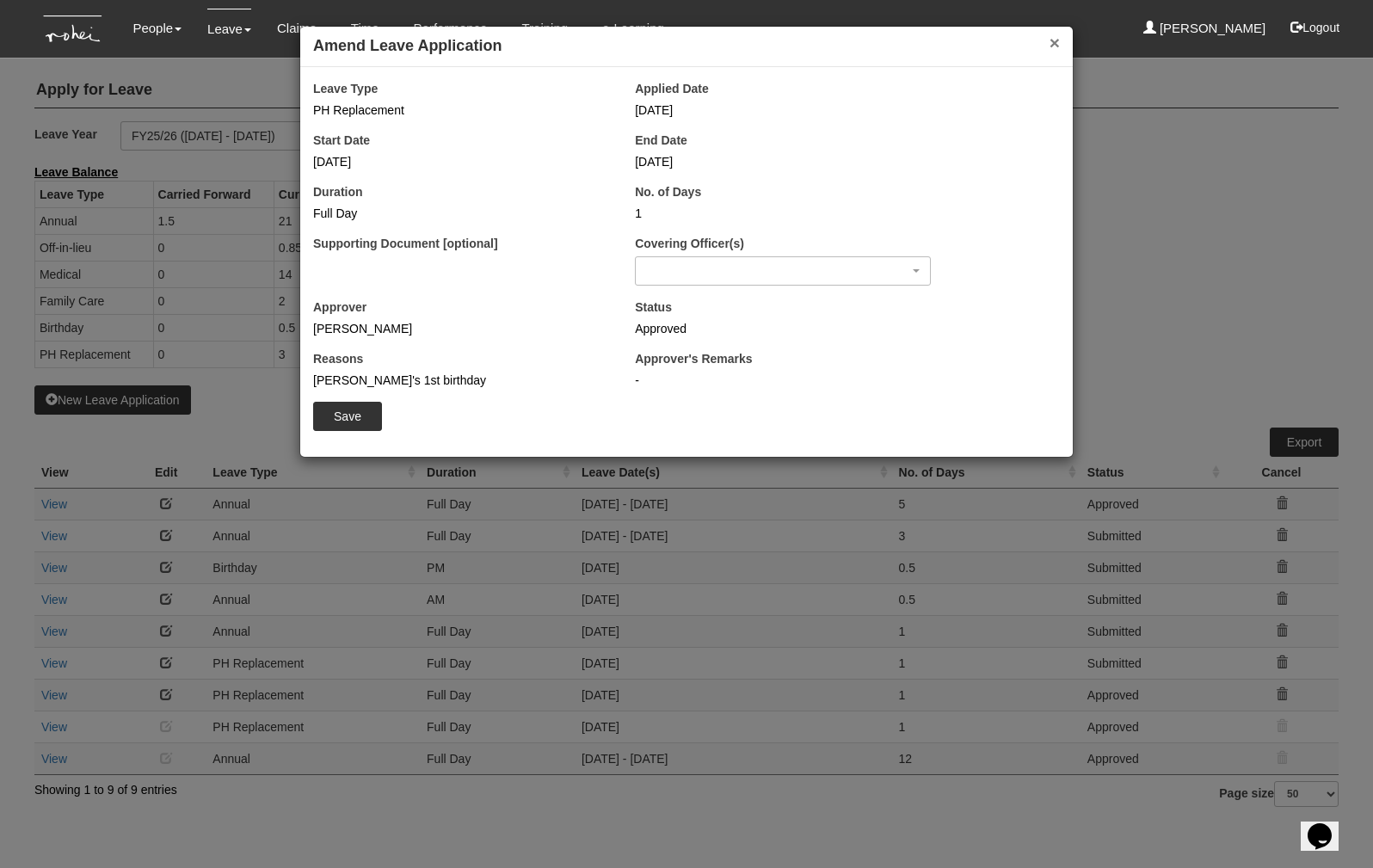
click at [1049, 44] on button "×" at bounding box center [1054, 43] width 10 height 18
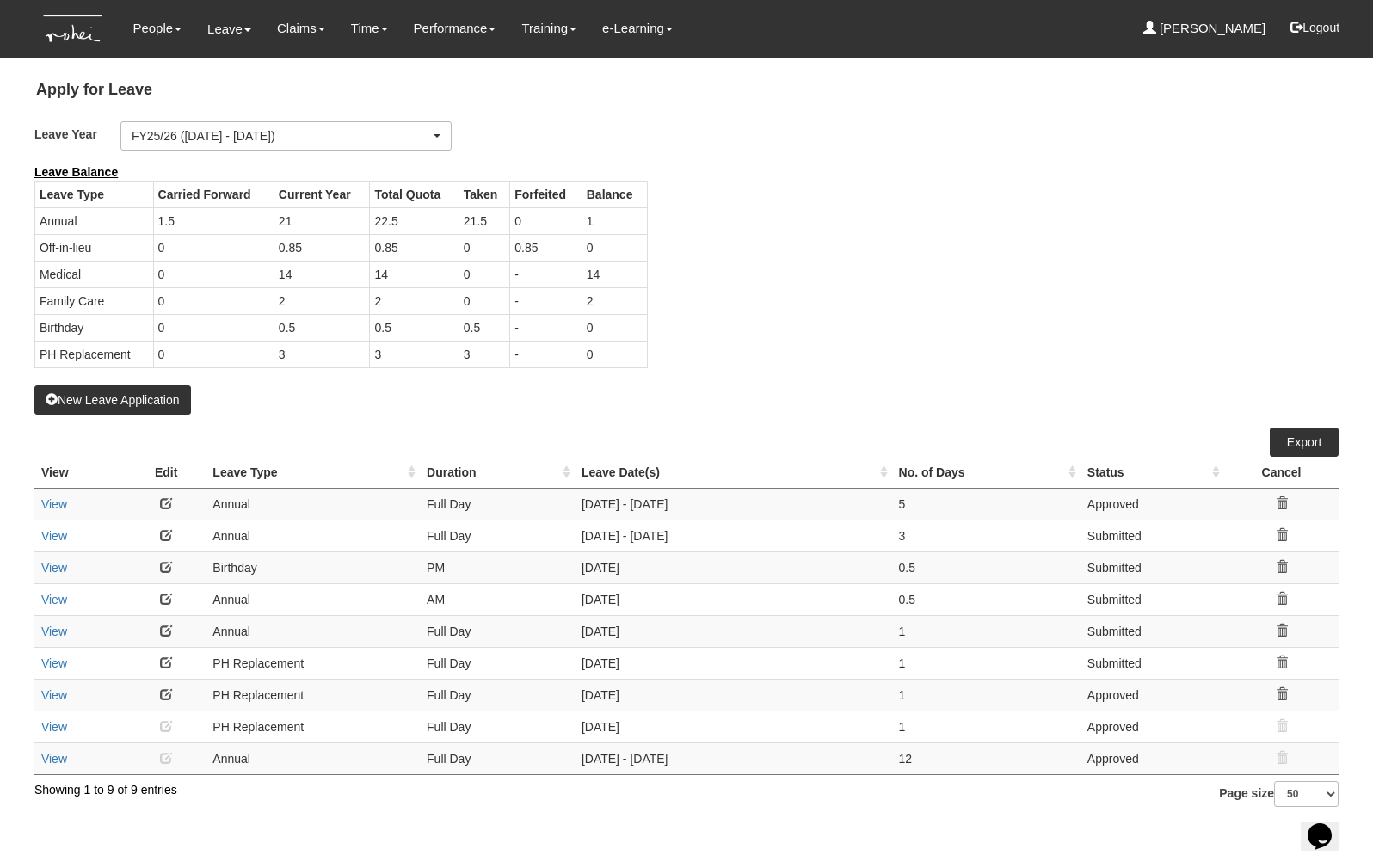
click at [571, 685] on td "Full Day" at bounding box center [496, 694] width 154 height 31
